Goal: Task Accomplishment & Management: Complete application form

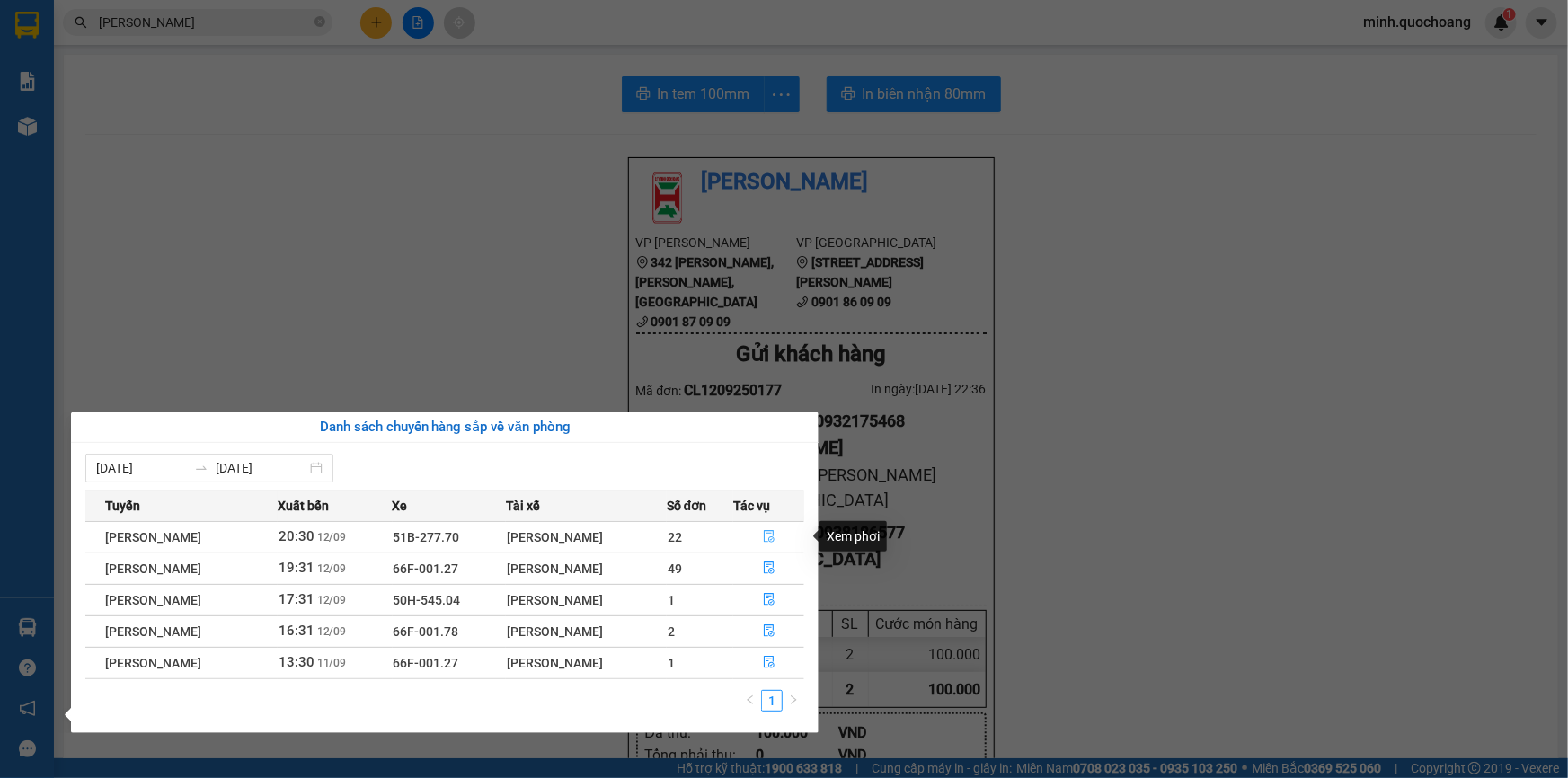
click at [769, 532] on icon "file-done" at bounding box center [768, 536] width 13 height 13
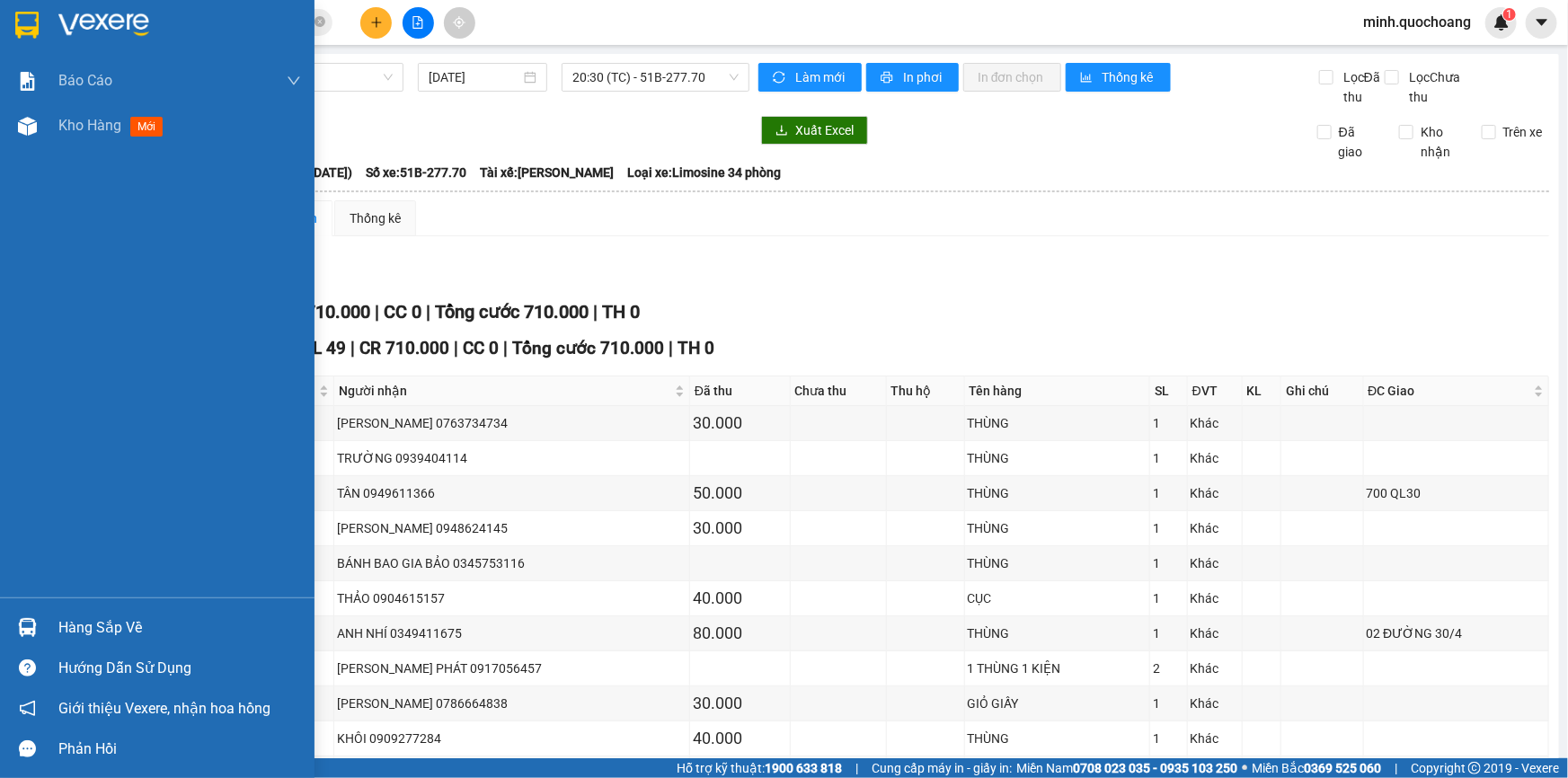
click at [61, 610] on div "Hàng sắp về" at bounding box center [157, 628] width 314 height 41
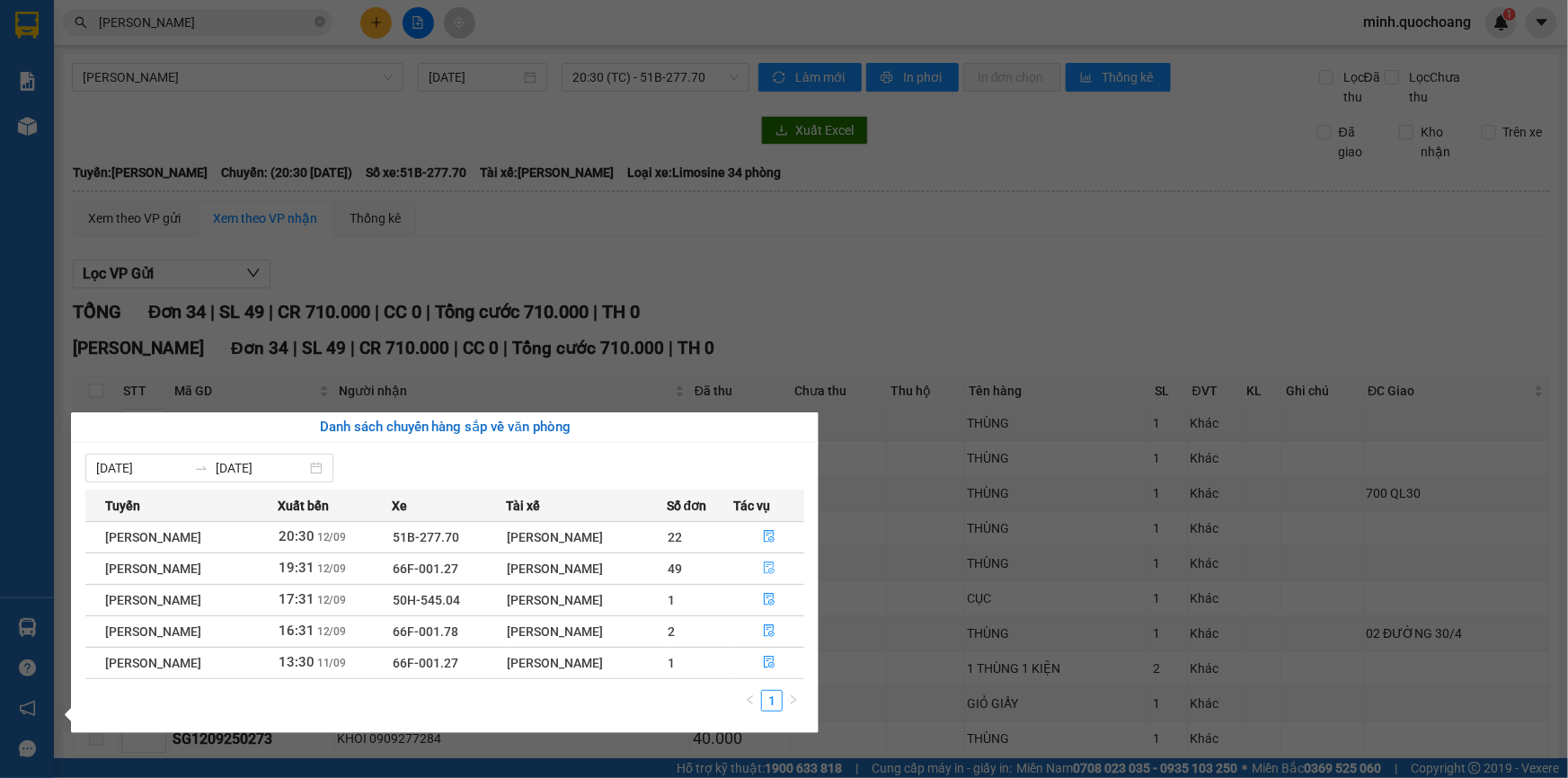
click at [770, 566] on icon "file-done" at bounding box center [768, 567] width 13 height 13
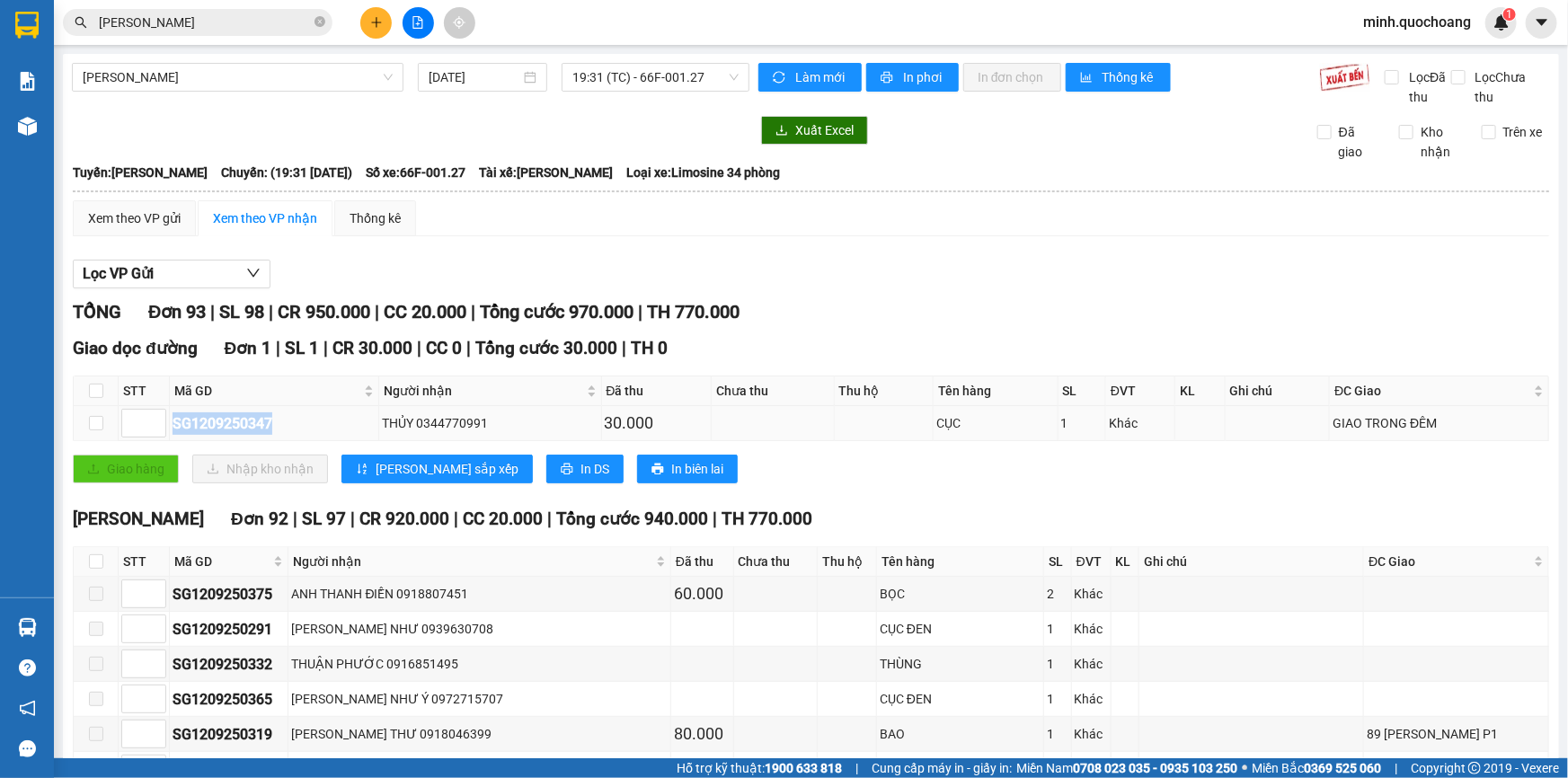
drag, startPoint x: 173, startPoint y: 423, endPoint x: 285, endPoint y: 412, distance: 112.5
click at [285, 413] on div "SG1209250347" at bounding box center [274, 423] width 203 height 22
copy div "SG1209250347"
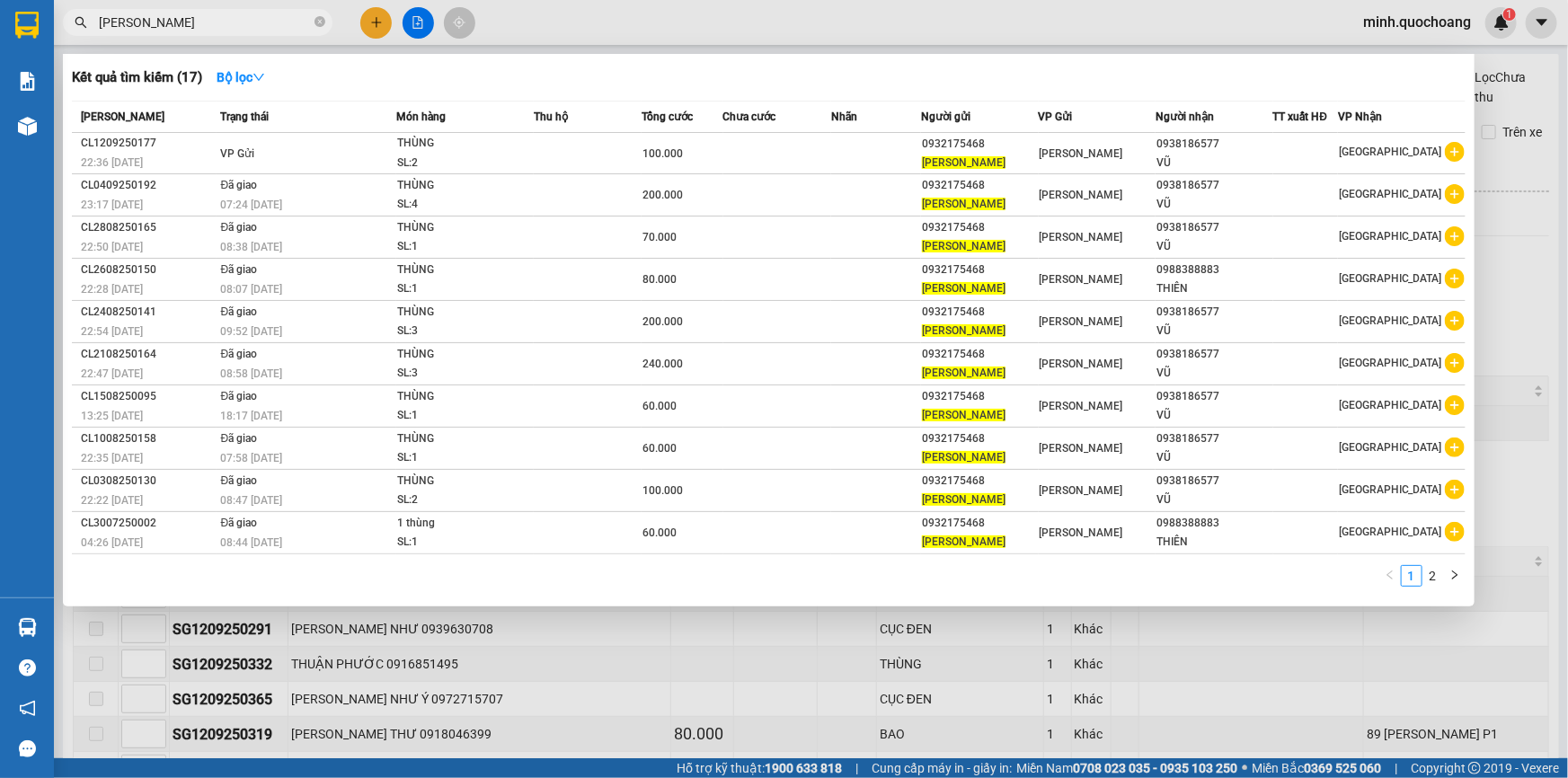
click at [234, 29] on input "TRẦN HÁN MINH" at bounding box center [204, 22] width 212 height 19
paste input "SG1209250347"
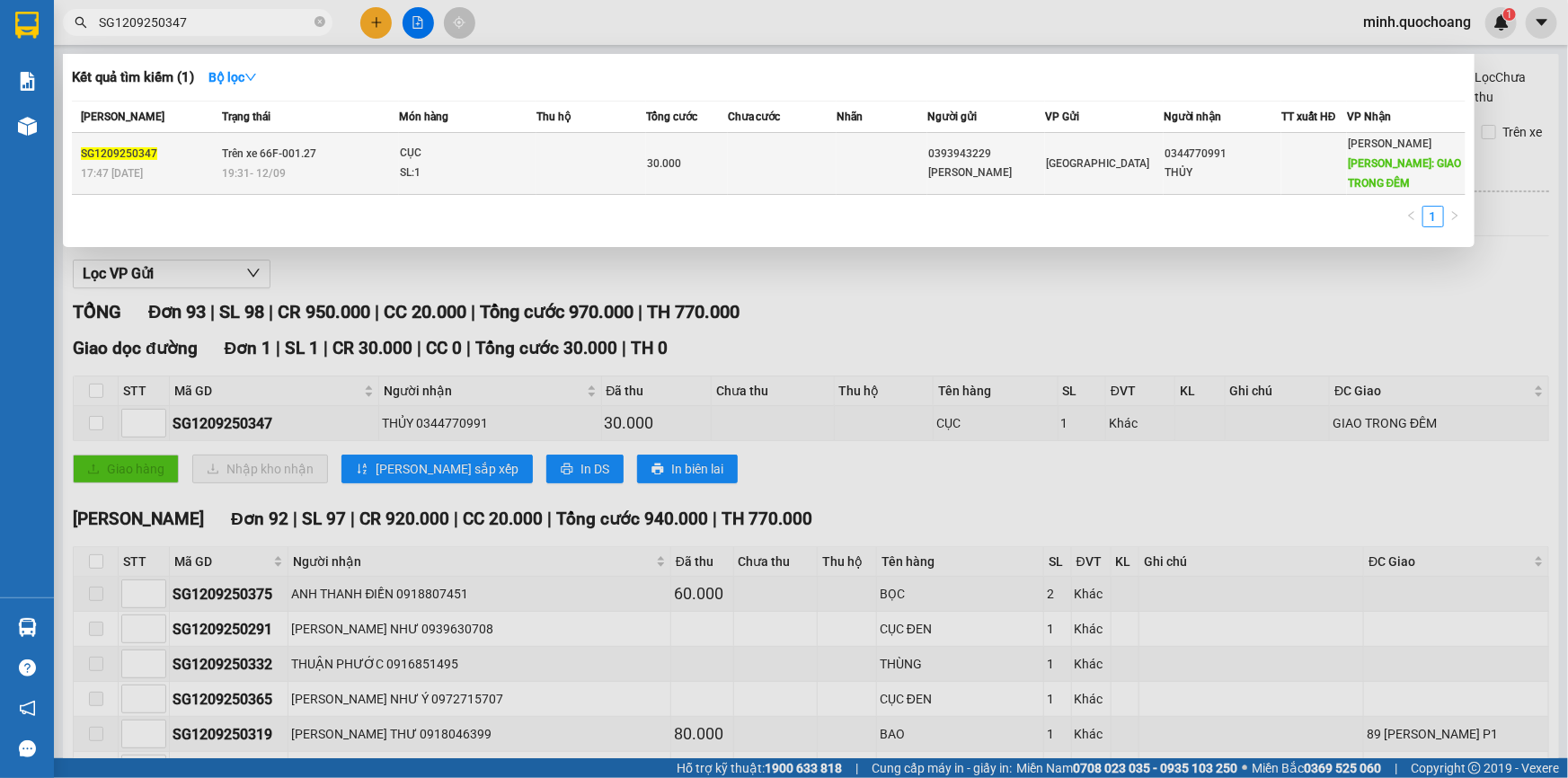
type input "SG1209250347"
click at [843, 168] on td at bounding box center [882, 164] width 91 height 62
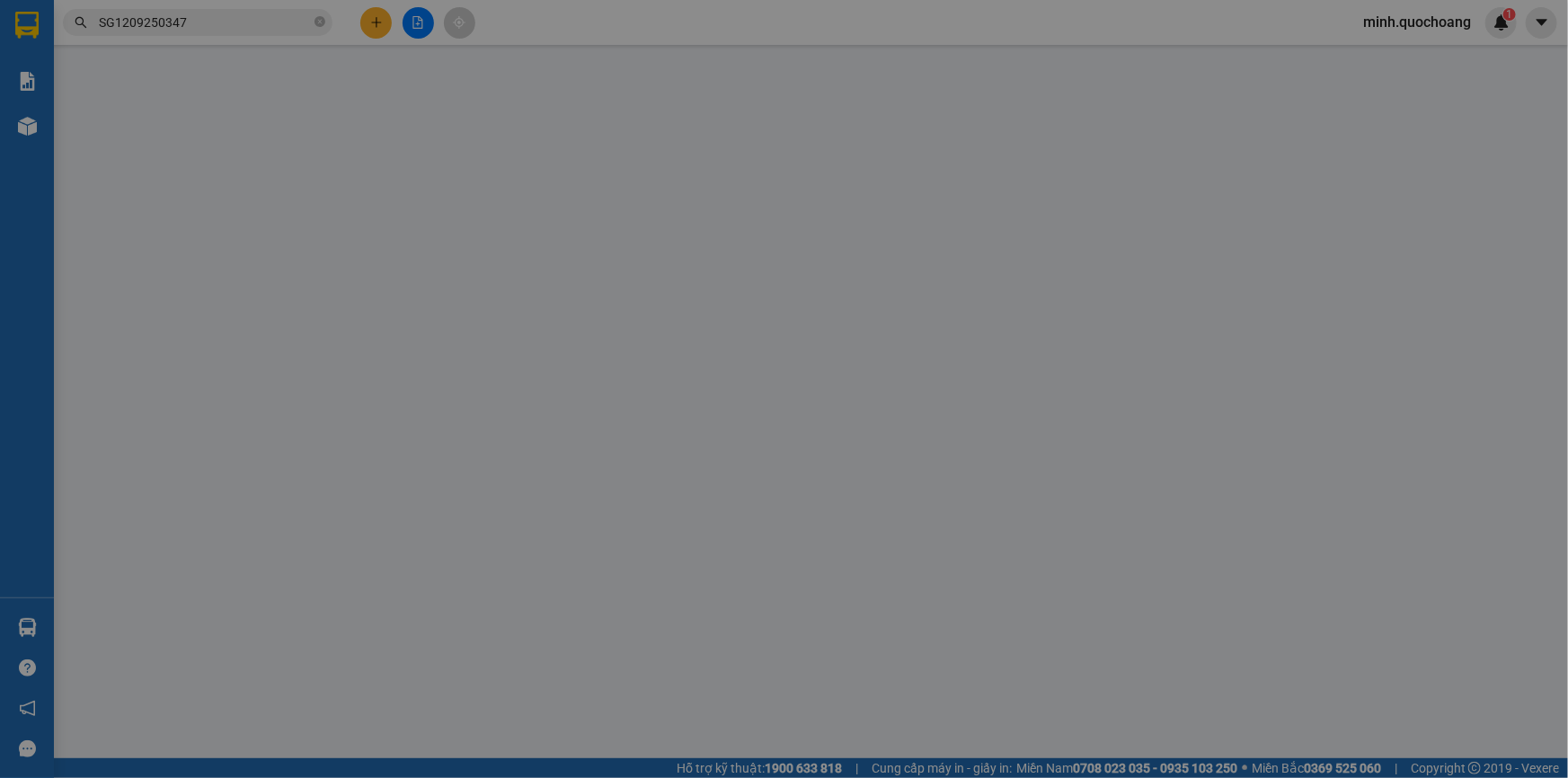
type input "0393943229"
type input "PHẠM THANH TÂN"
type input "489A/23/119 ĐƯỜNG HUỲNH VĂN BÁNH PHÚ NHUẬN HCM"
type input "0344770991"
type input "THỦY"
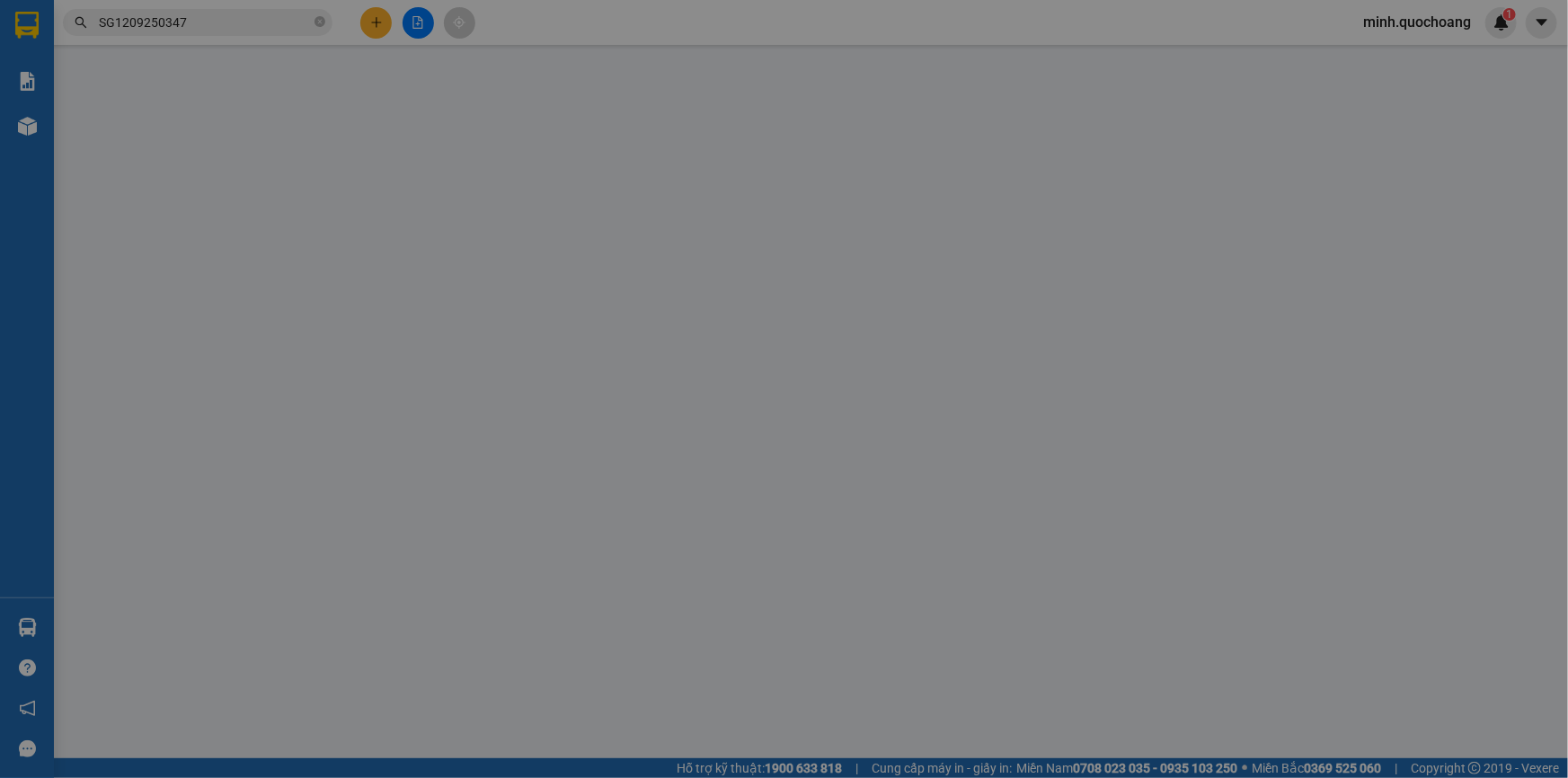
type input "GIAO TRONG ĐÊM"
type input "30.000"
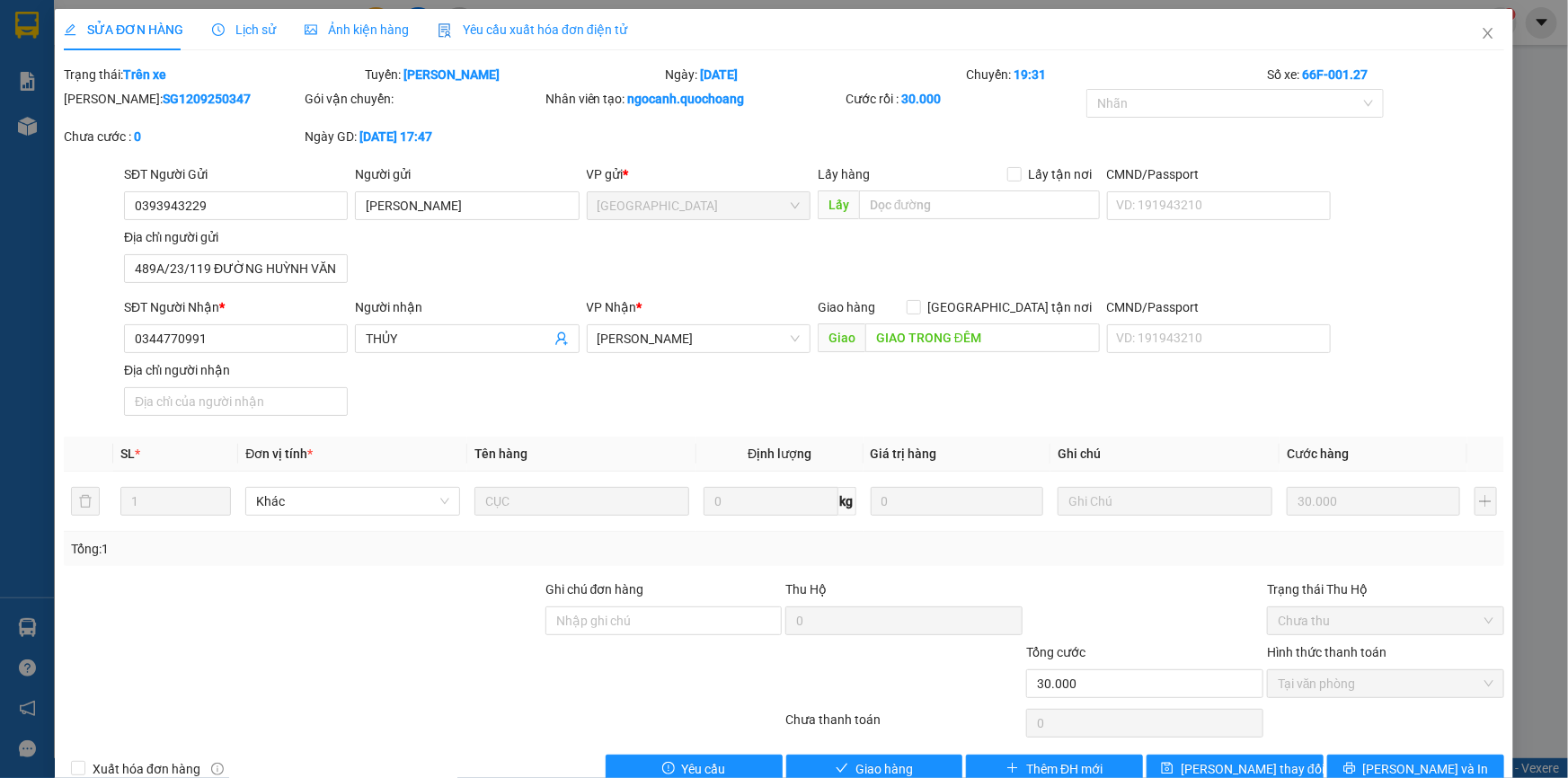
click at [237, 23] on span "Lịch sử" at bounding box center [243, 29] width 64 height 14
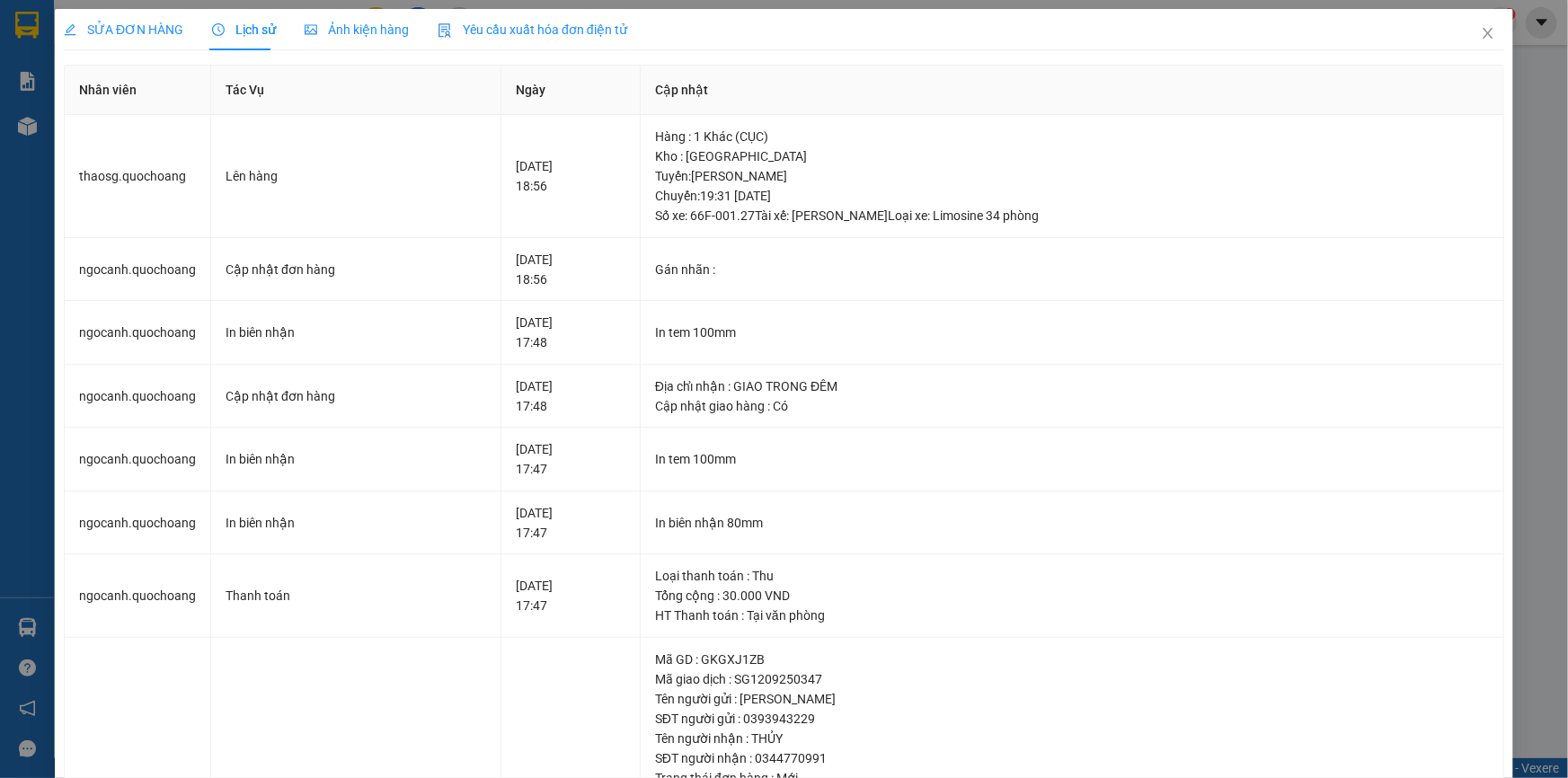
click at [1534, 220] on div "SỬA ĐƠN HÀNG Lịch sử Ảnh kiện hàng Yêu cầu xuất hóa đơn điện tử Total Paid Fee …" at bounding box center [784, 389] width 1568 height 778
click at [1482, 35] on icon "close" at bounding box center [1487, 33] width 10 height 11
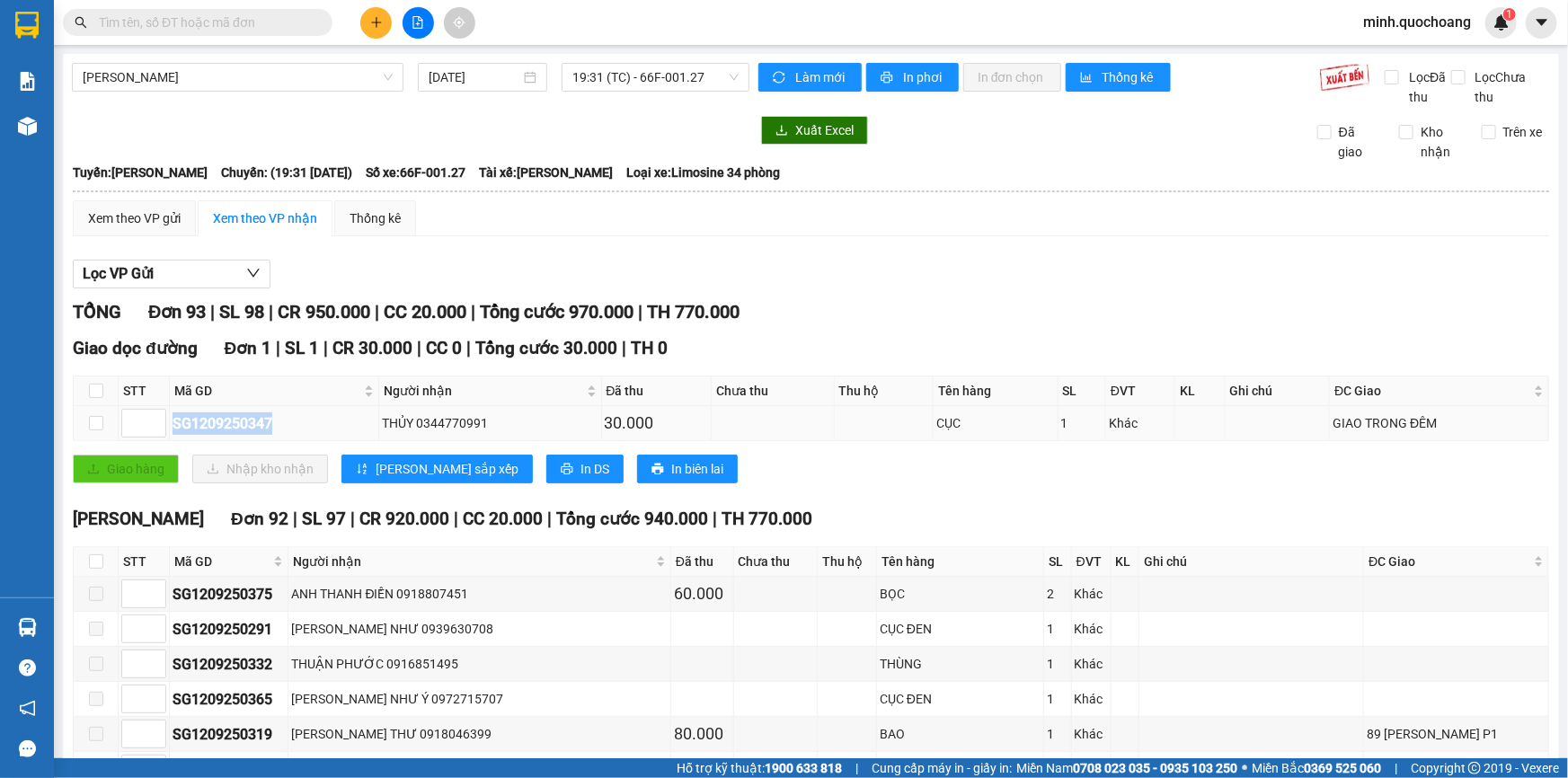
drag, startPoint x: 171, startPoint y: 421, endPoint x: 276, endPoint y: 413, distance: 105.3
click at [276, 413] on td "SG1209250347" at bounding box center [274, 423] width 210 height 35
copy div "SG1209250347"
click at [241, 14] on input "text" at bounding box center [204, 22] width 212 height 19
paste input "SG1209250347"
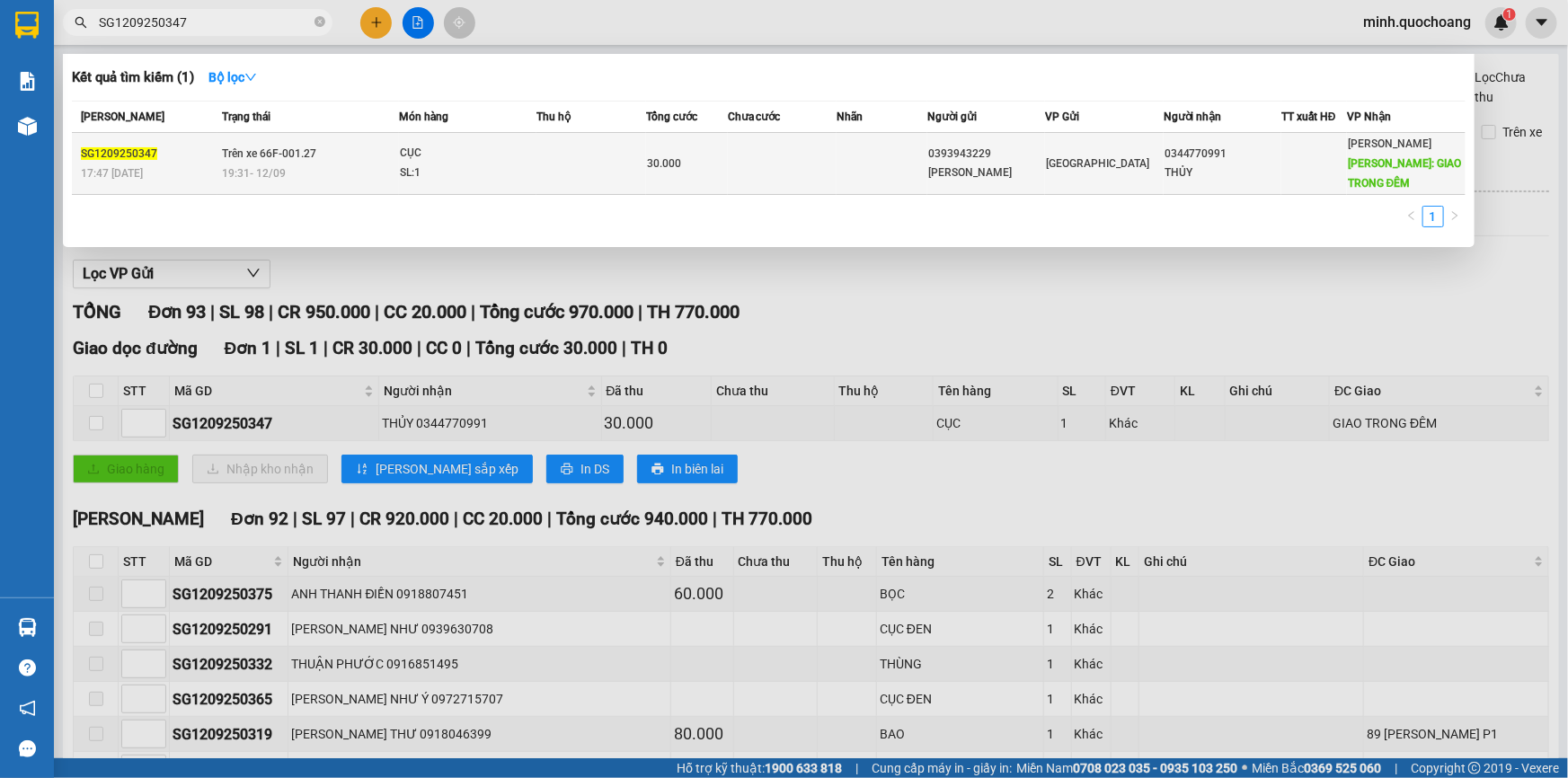
type input "SG1209250347"
click at [877, 179] on td at bounding box center [882, 164] width 91 height 62
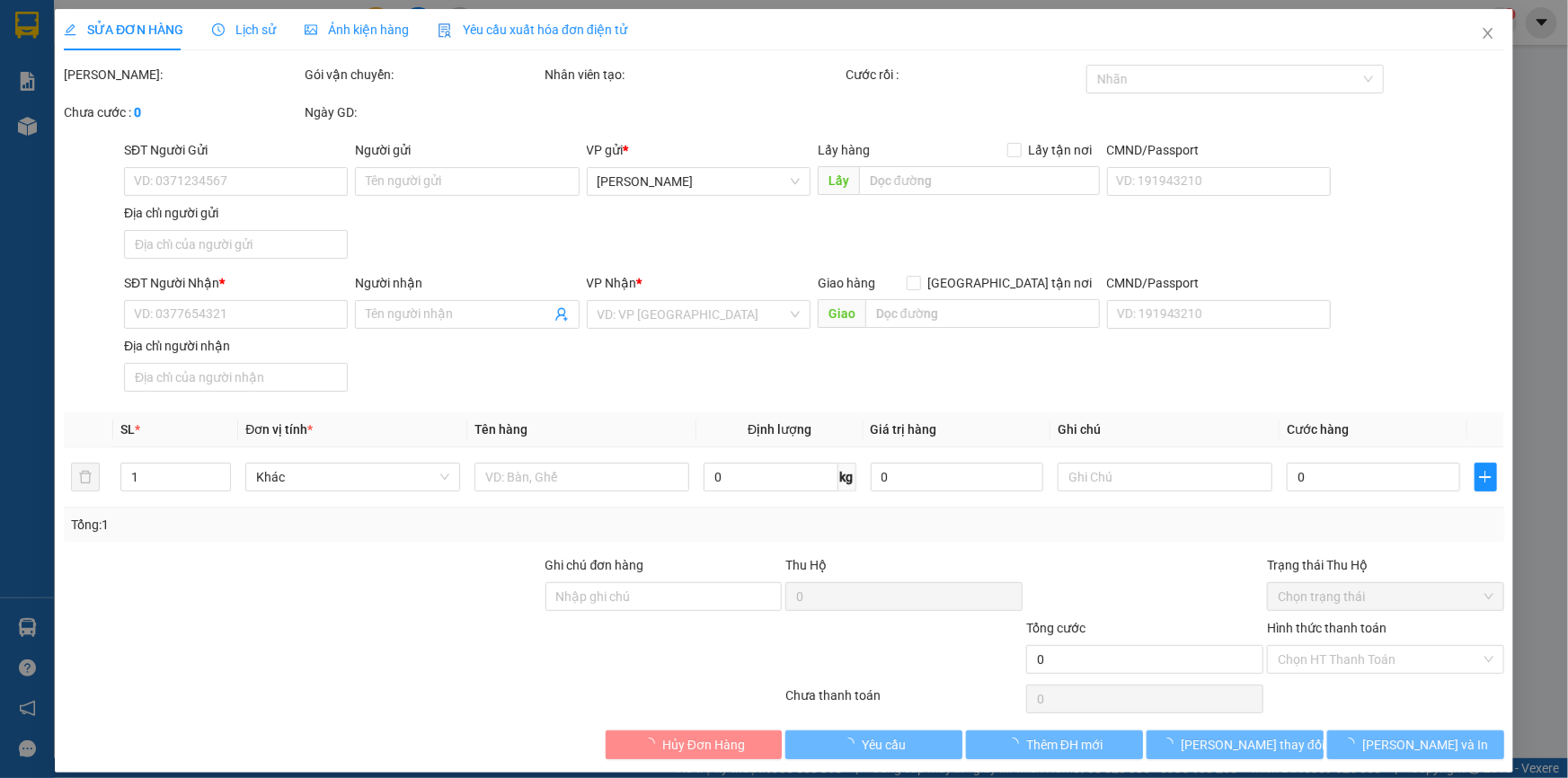
type input "0393943229"
type input "PHẠM THANH TÂN"
type input "489A/23/119 ĐƯỜNG HUỲNH VĂN BÁNH PHÚ NHUẬN HCM"
type input "0344770991"
type input "THỦY"
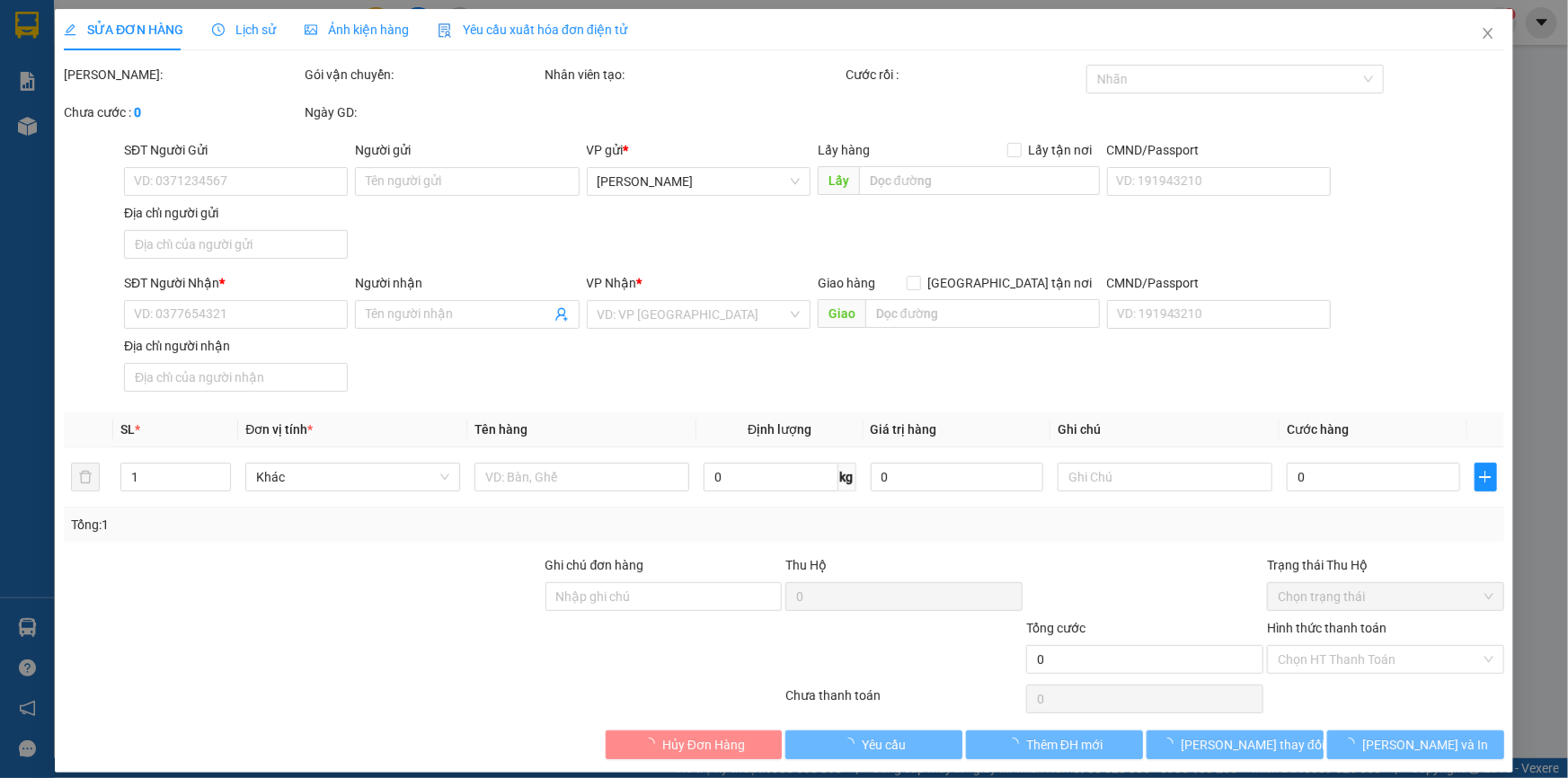
type input "GIAO TRONG ĐÊM"
type input "30.000"
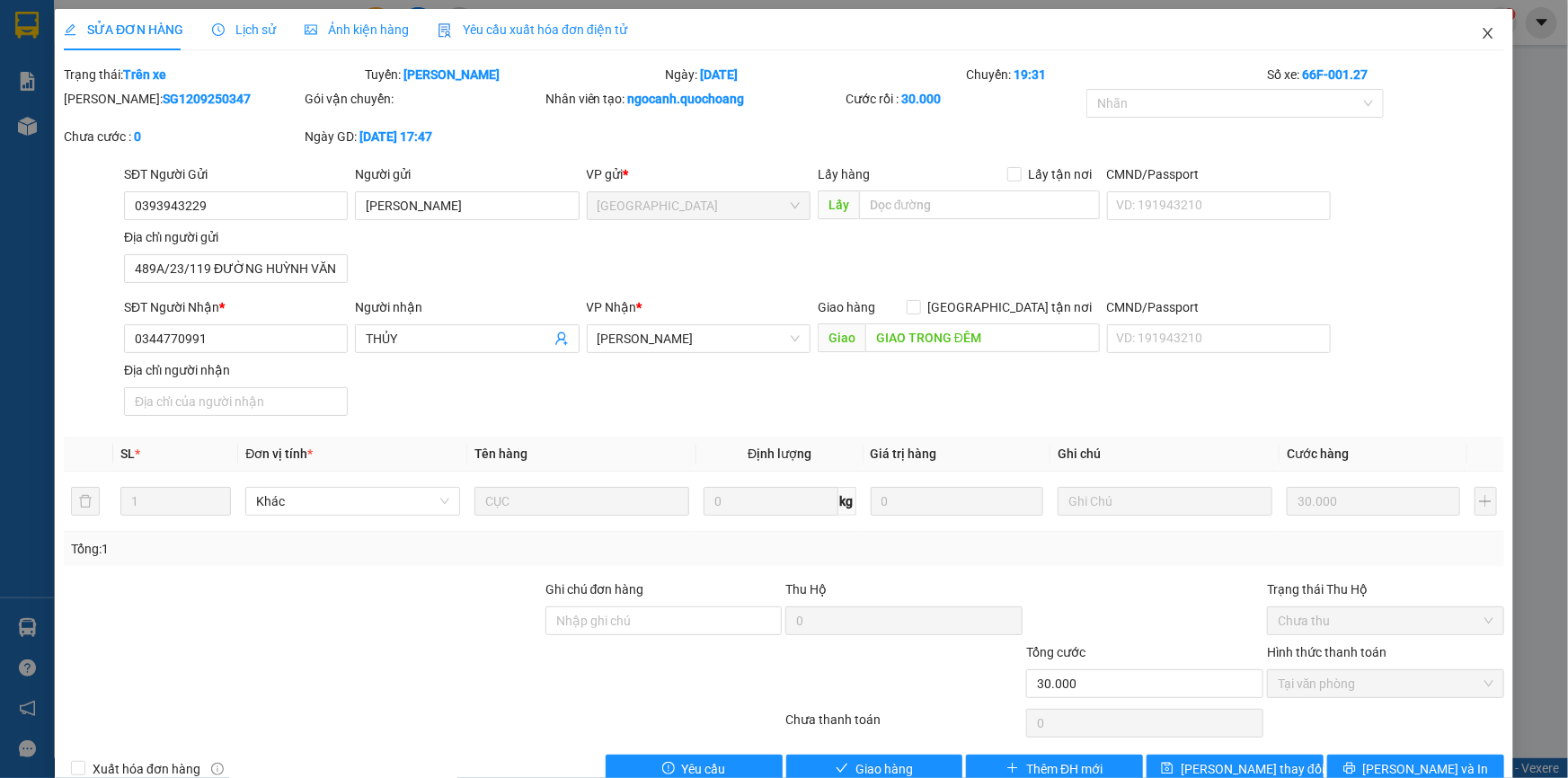
click at [1486, 44] on span "Close" at bounding box center [1488, 34] width 50 height 50
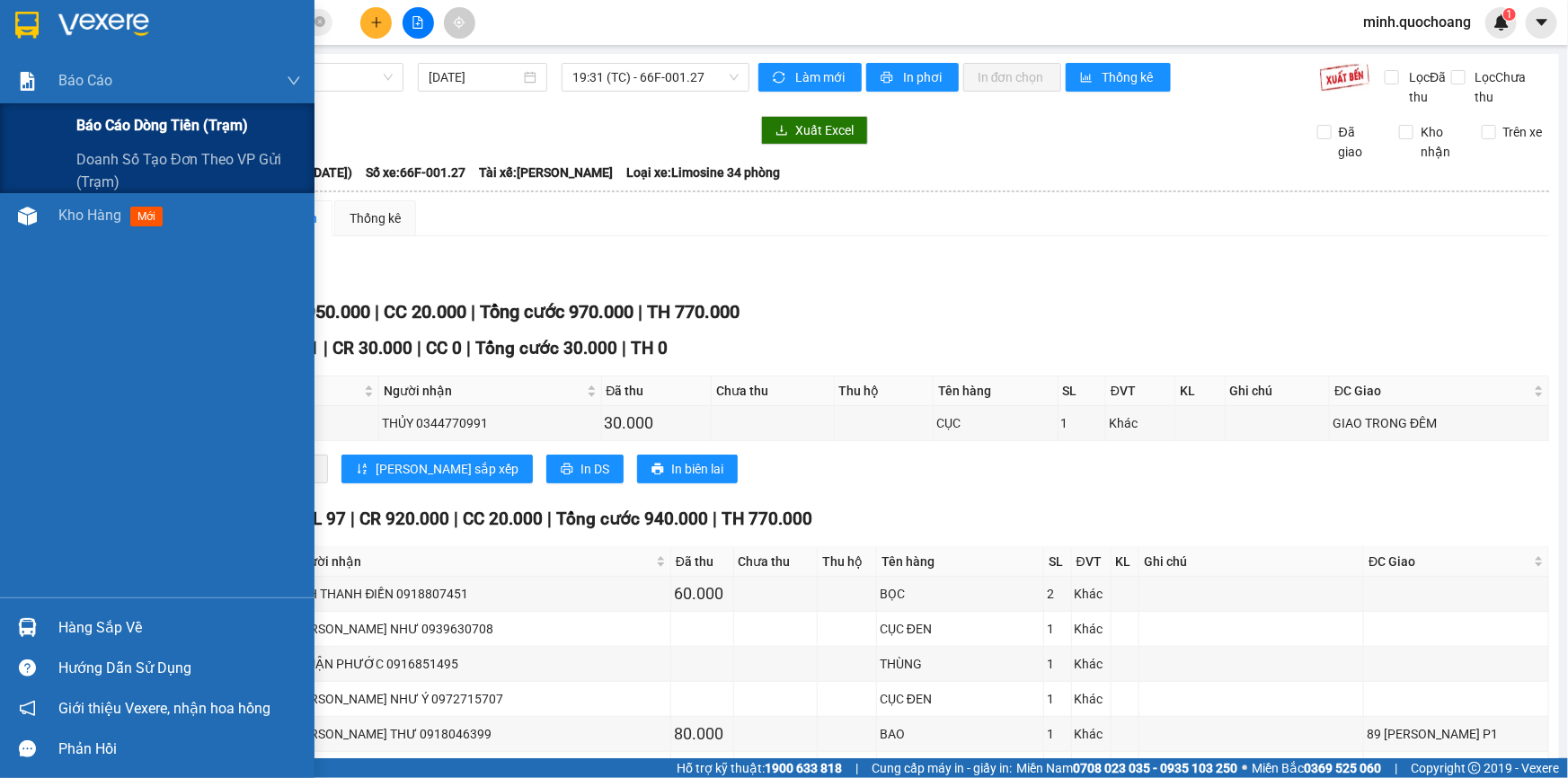
click at [125, 126] on span "Báo cáo dòng tiền (trạm)" at bounding box center [162, 125] width 172 height 22
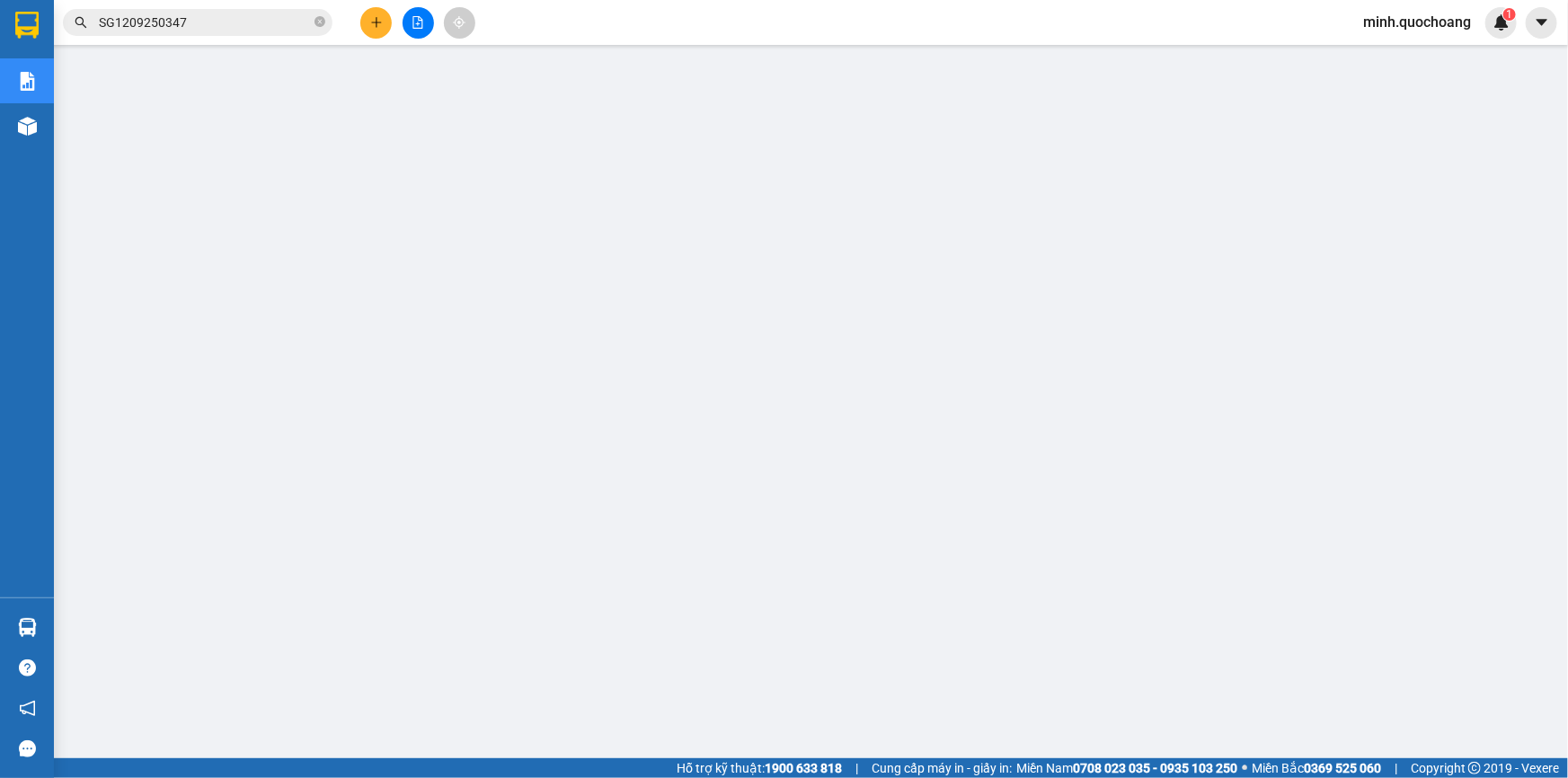
click at [1386, 34] on div "minh.quochoang 1" at bounding box center [1433, 22] width 168 height 32
click at [1402, 20] on span "minh.quochoang" at bounding box center [1416, 21] width 136 height 22
click at [1419, 46] on span "Đăng xuất" at bounding box center [1425, 55] width 100 height 19
